Goal: Task Accomplishment & Management: Manage account settings

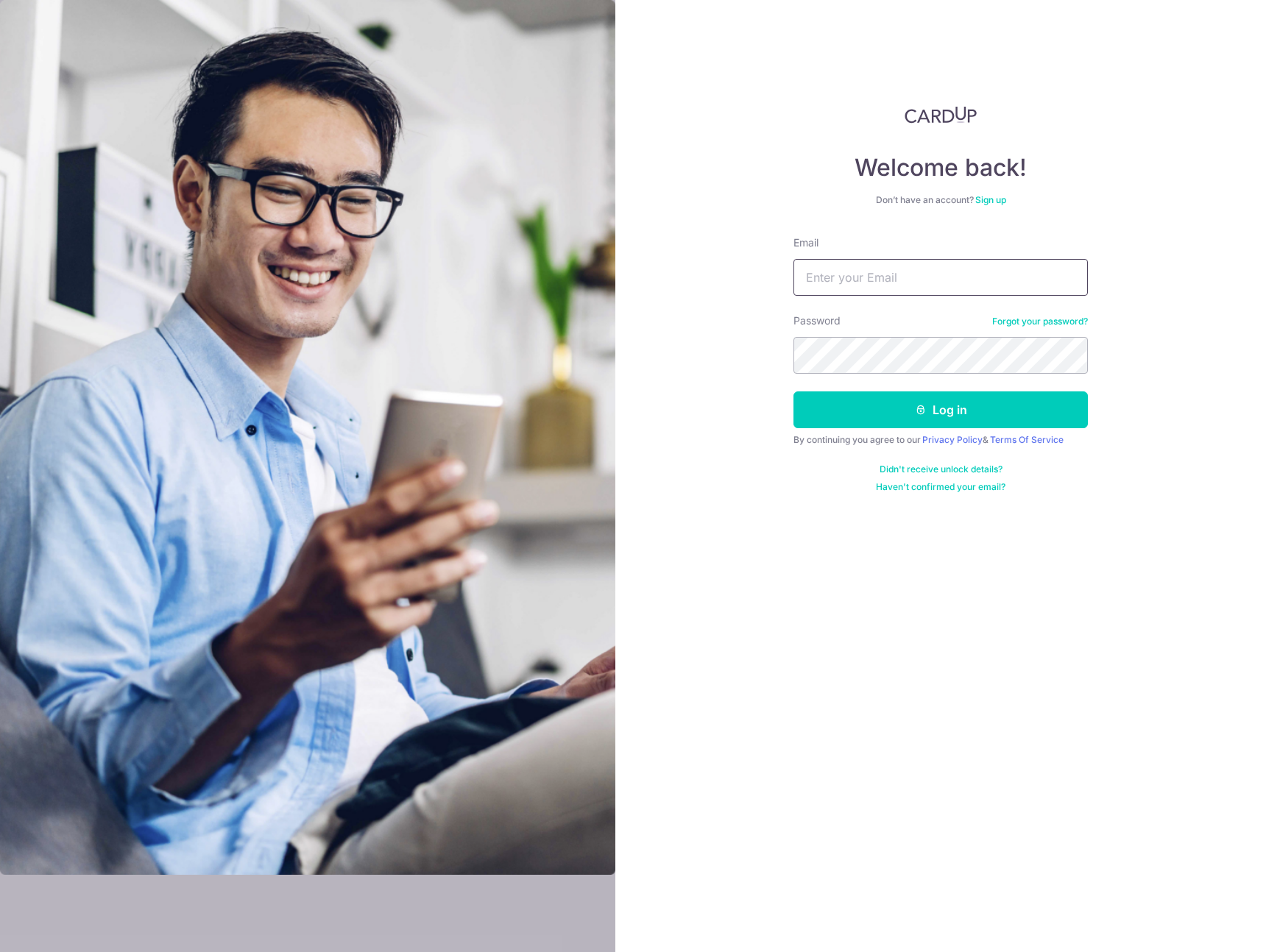
click at [871, 283] on input "Email" at bounding box center [940, 277] width 295 height 37
type input "[EMAIL_ADDRESS][DOMAIN_NAME]"
click at [907, 427] on button "Log in" at bounding box center [940, 410] width 295 height 37
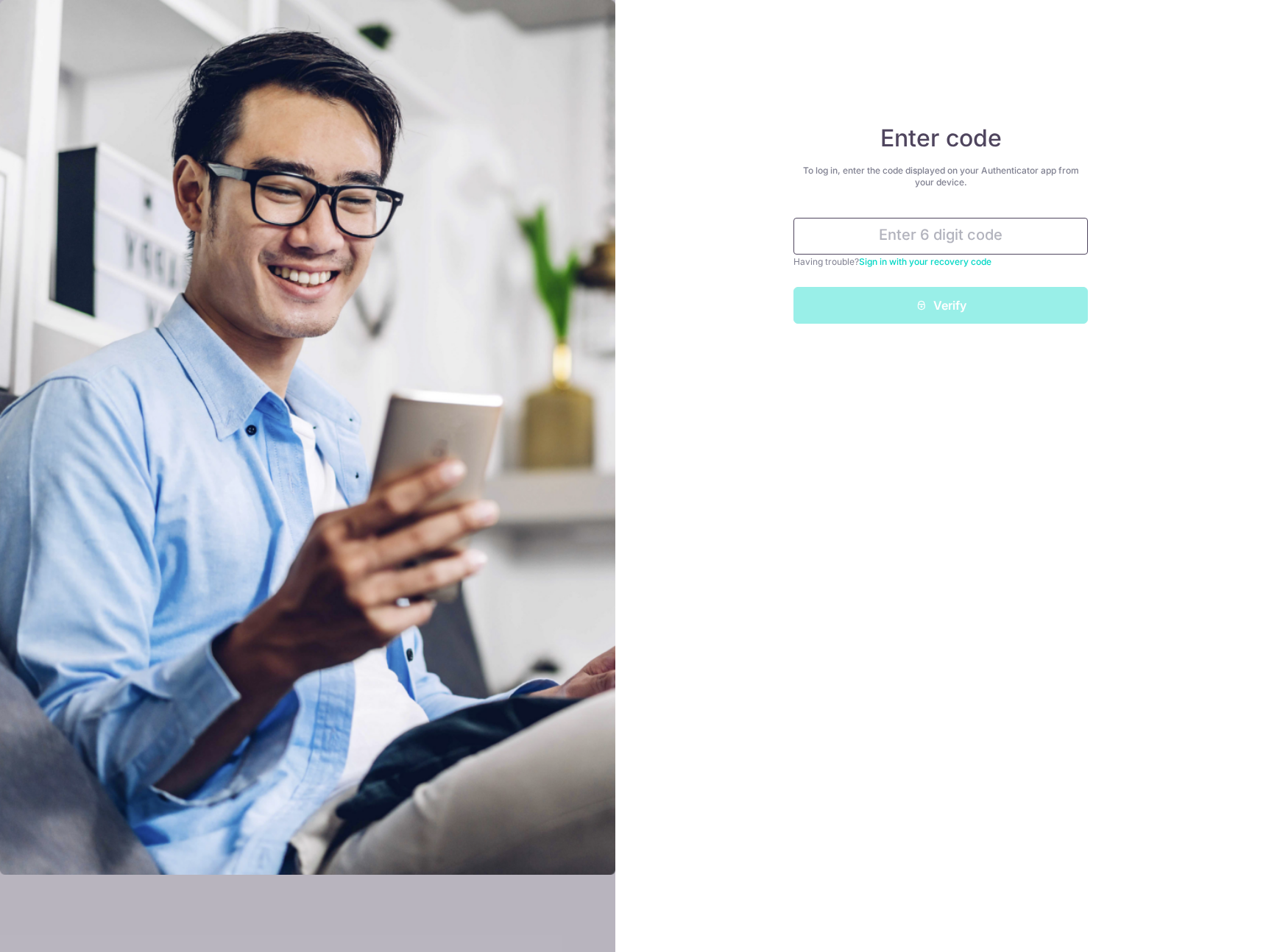
click at [956, 234] on input "text" at bounding box center [940, 236] width 295 height 37
type input "260563"
click at [949, 308] on button "Verify" at bounding box center [940, 306] width 295 height 37
